Goal: Information Seeking & Learning: Learn about a topic

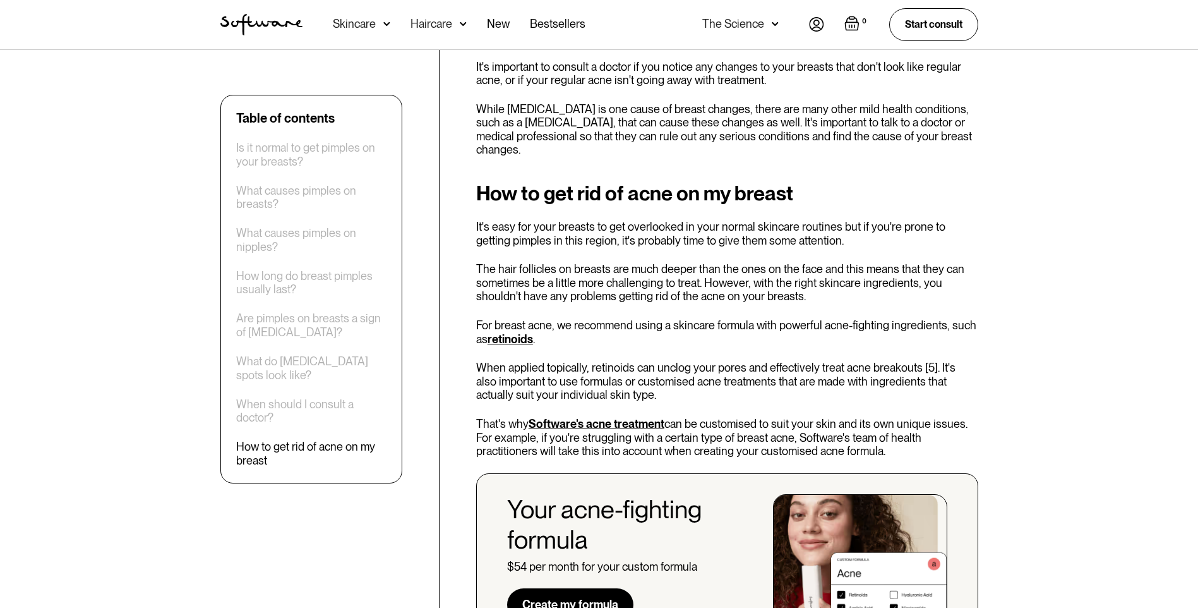
scroll to position [2147, 0]
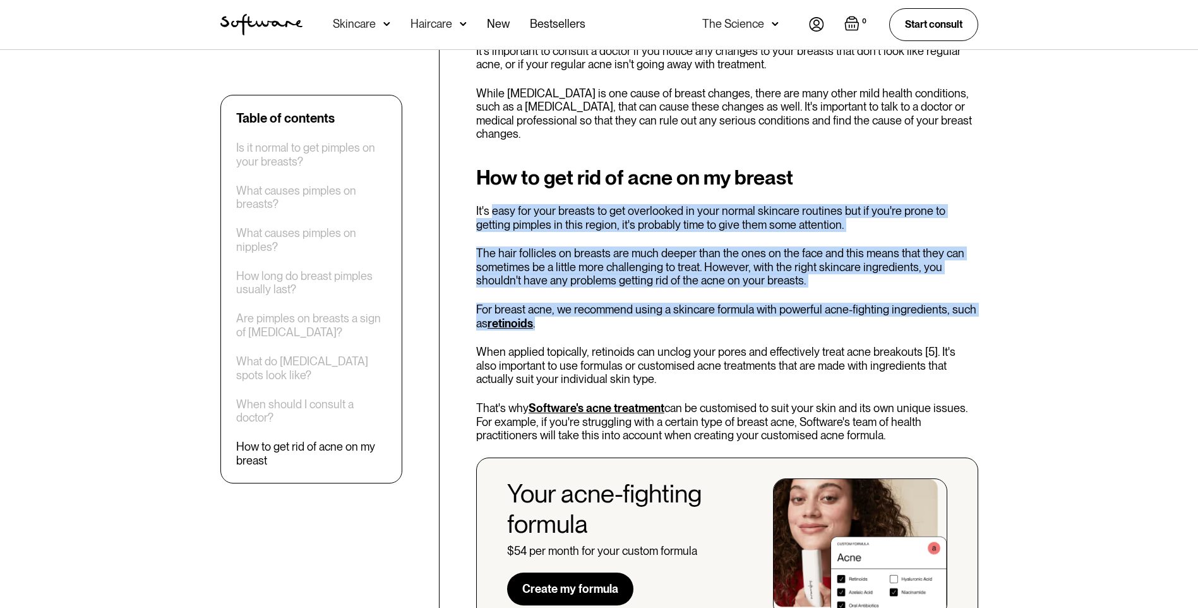
drag, startPoint x: 491, startPoint y: 201, endPoint x: 544, endPoint y: 311, distance: 122.6
drag, startPoint x: 544, startPoint y: 311, endPoint x: 500, endPoint y: 304, distance: 44.2
